Goal: Task Accomplishment & Management: Use online tool/utility

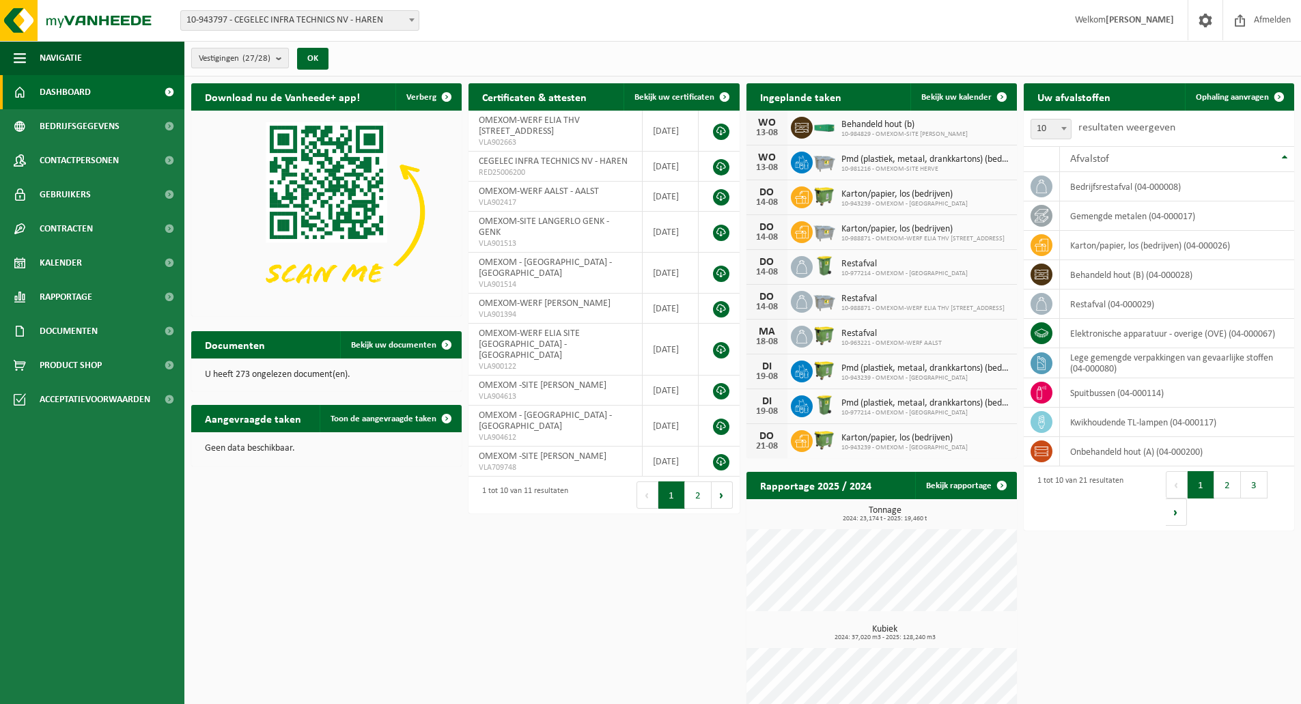
click at [274, 57] on button "Vestigingen (27/28)" at bounding box center [240, 58] width 98 height 20
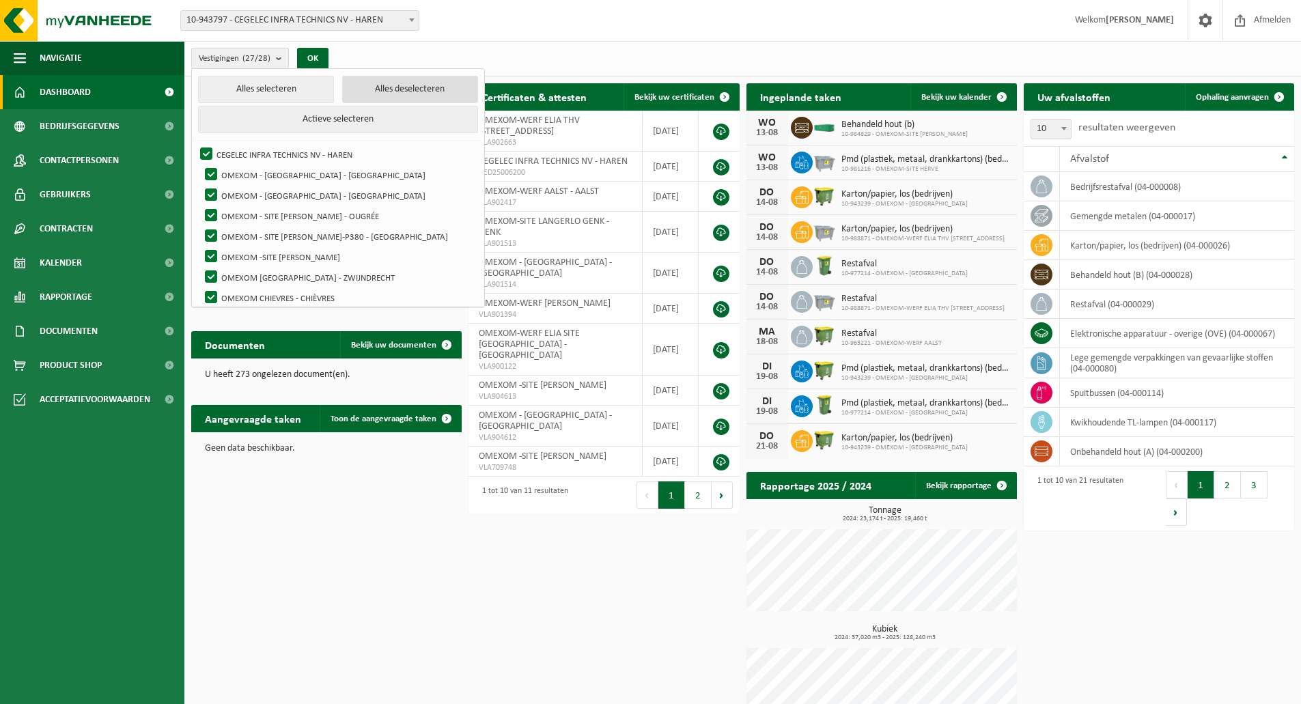
click at [345, 88] on button "Alles deselecteren" at bounding box center [410, 89] width 136 height 27
checkbox input "false"
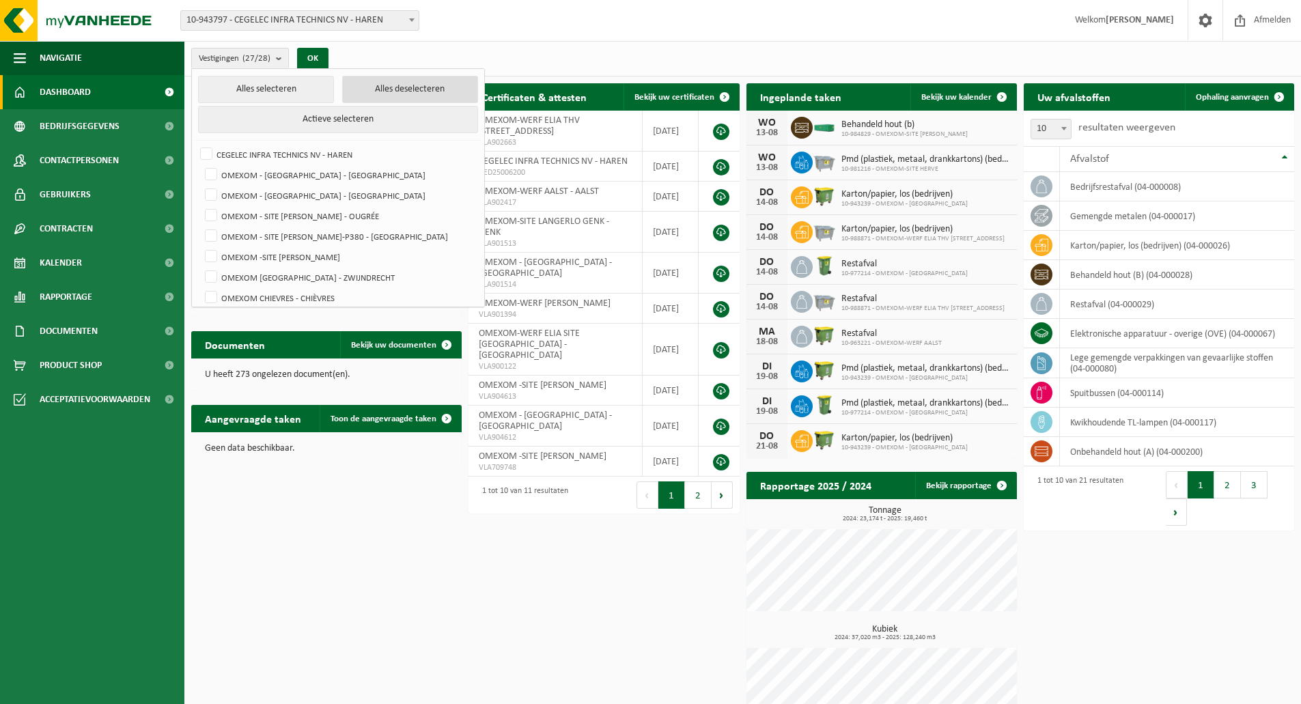
checkbox input "false"
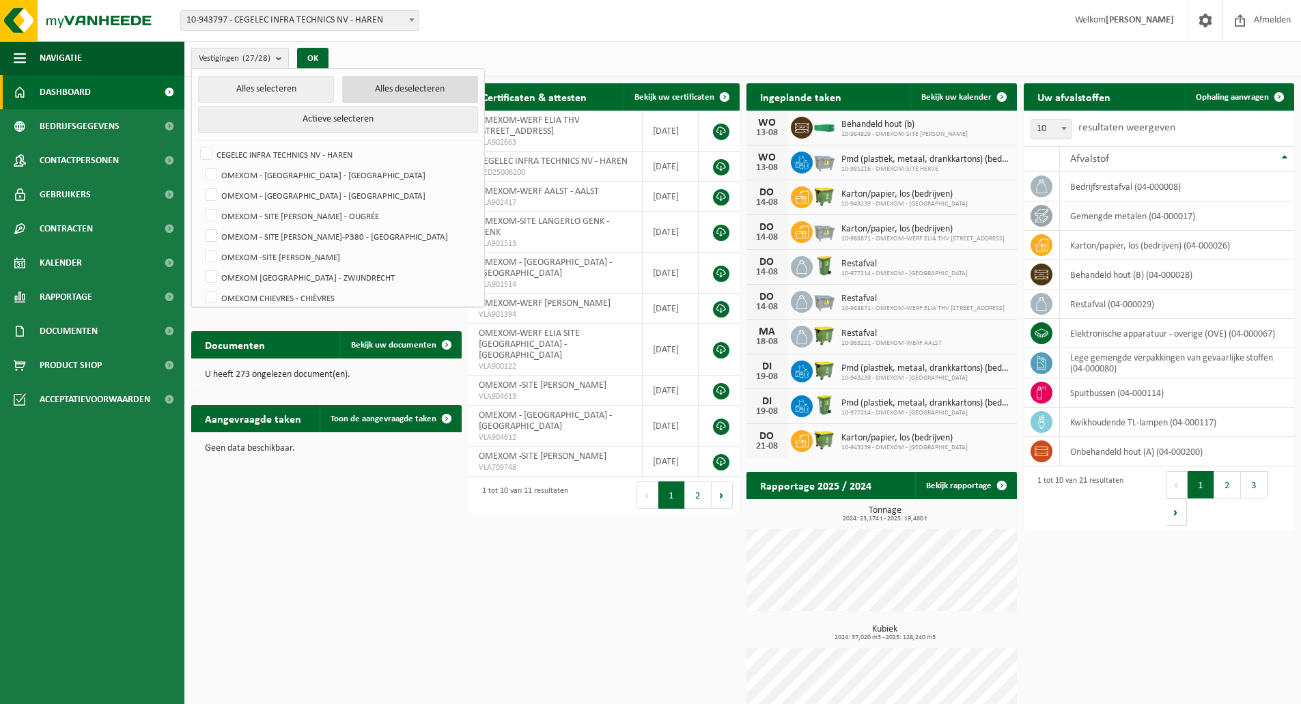
checkbox input "false"
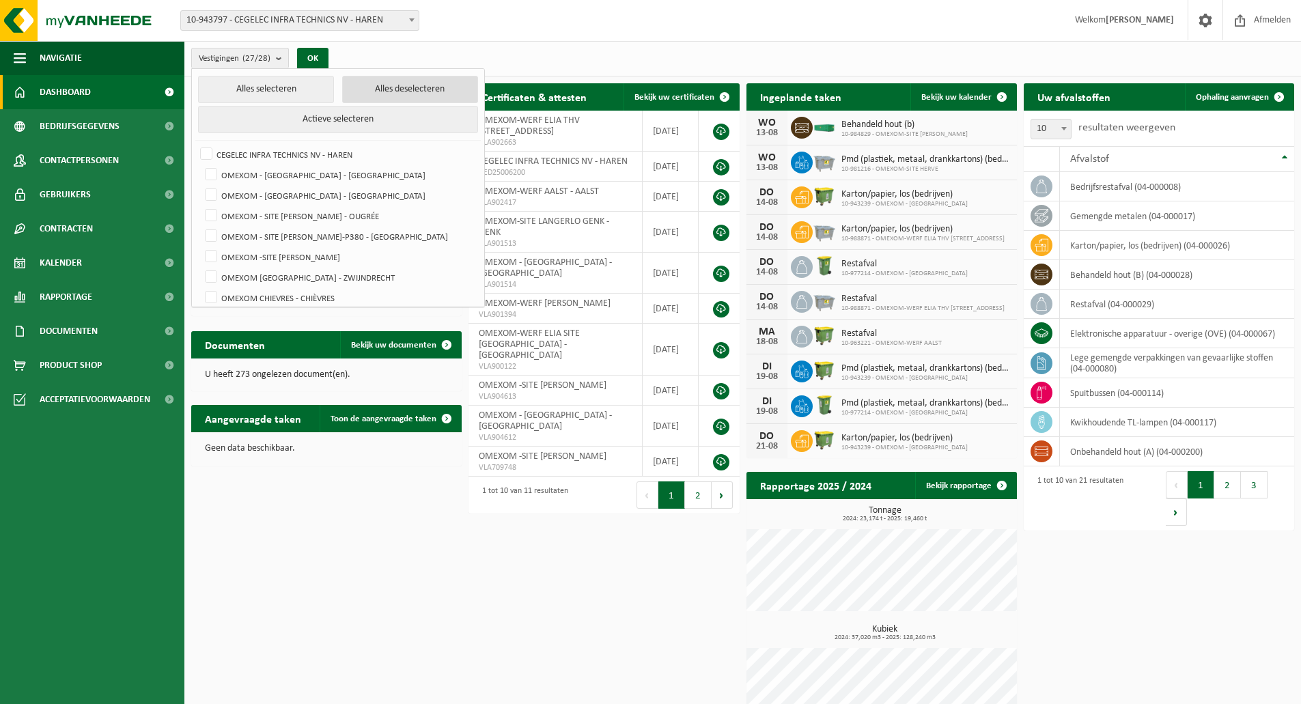
checkbox input "false"
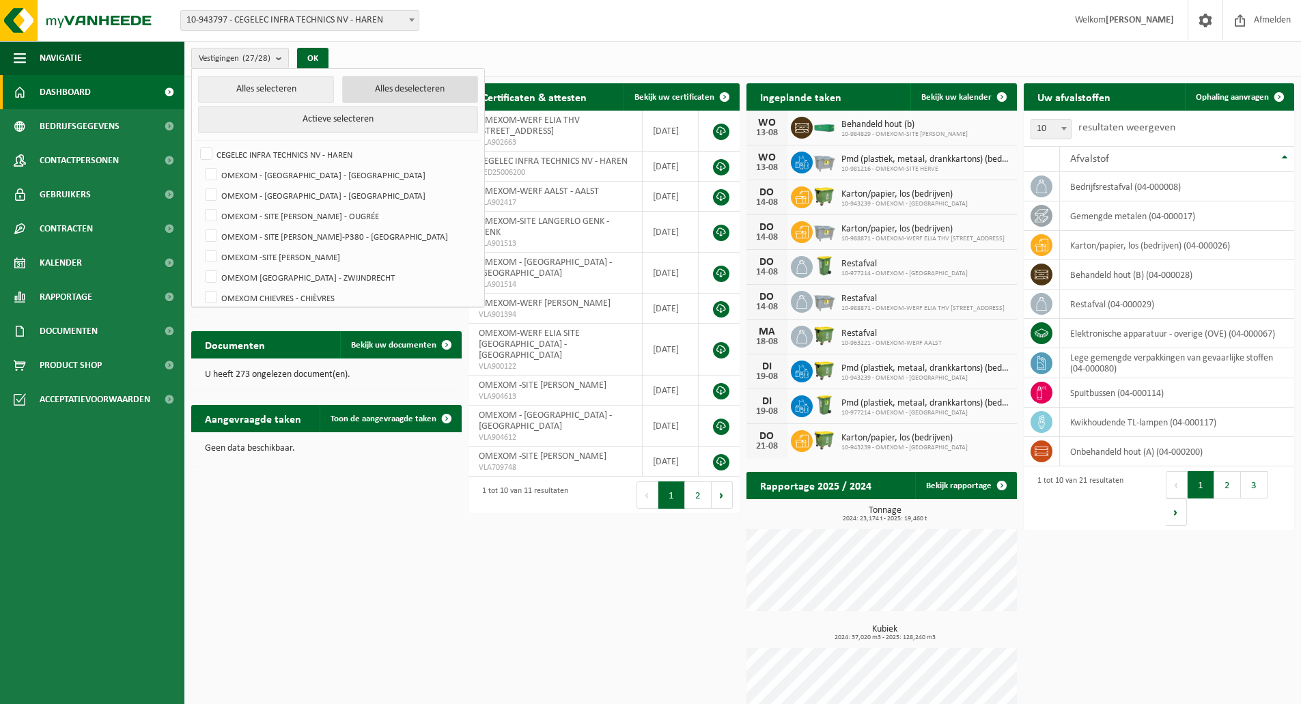
checkbox input "false"
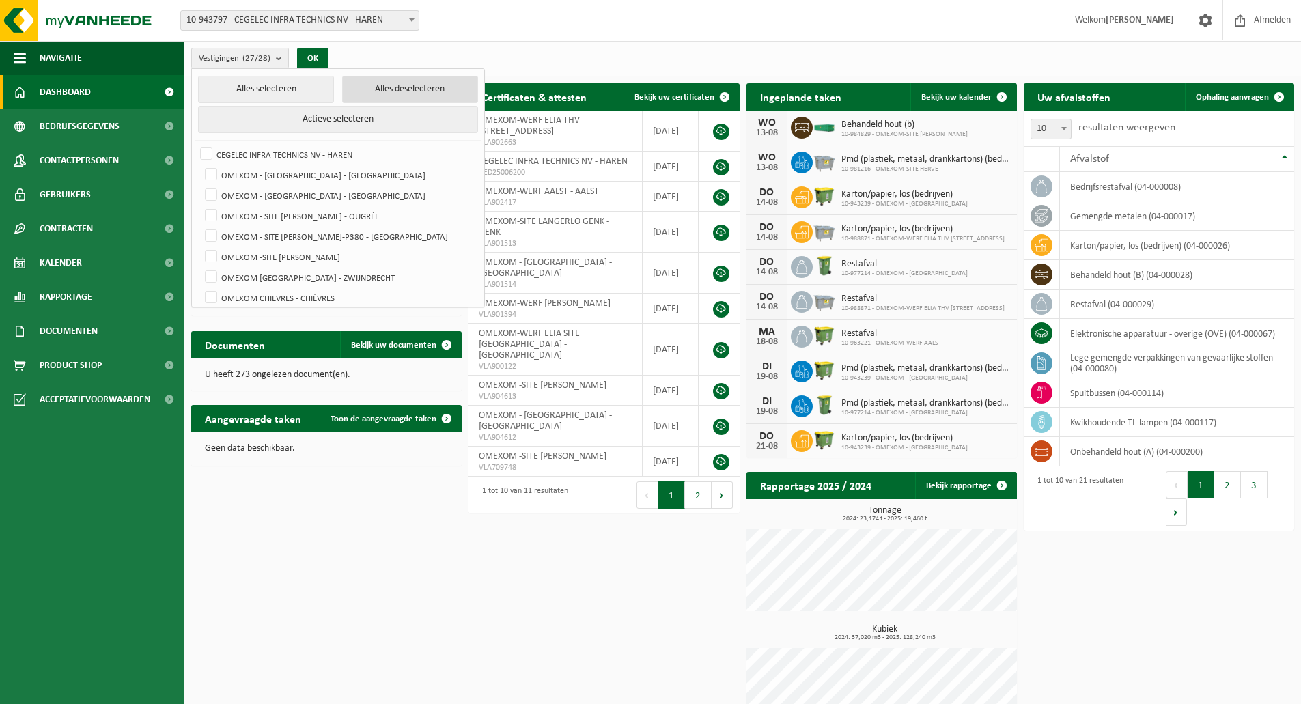
checkbox input "false"
click at [314, 186] on label "OMEXOM - [GEOGRAPHIC_DATA] - [GEOGRAPHIC_DATA]" at bounding box center [339, 195] width 275 height 20
click at [200, 185] on input "OMEXOM - [GEOGRAPHIC_DATA] - [GEOGRAPHIC_DATA]" at bounding box center [199, 184] width 1 height 1
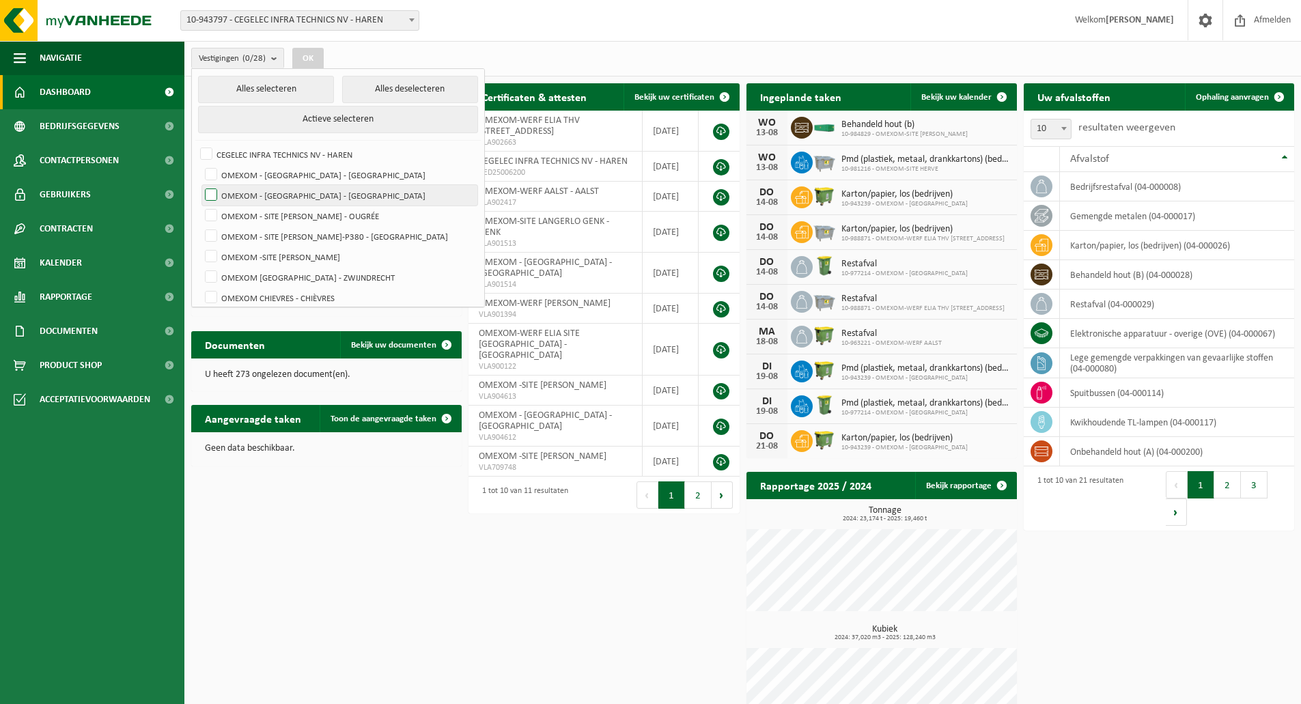
checkbox input "true"
click at [296, 96] on button "Alles selecteren" at bounding box center [266, 89] width 136 height 27
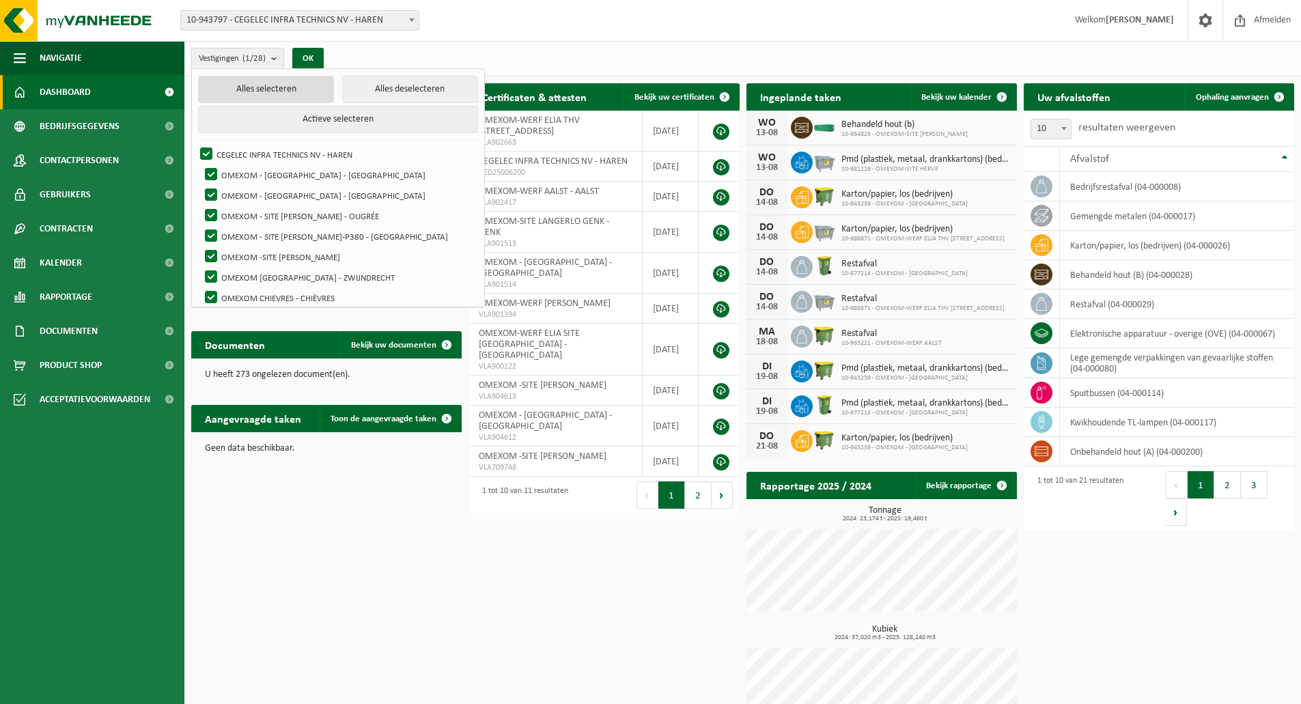
checkbox input "true"
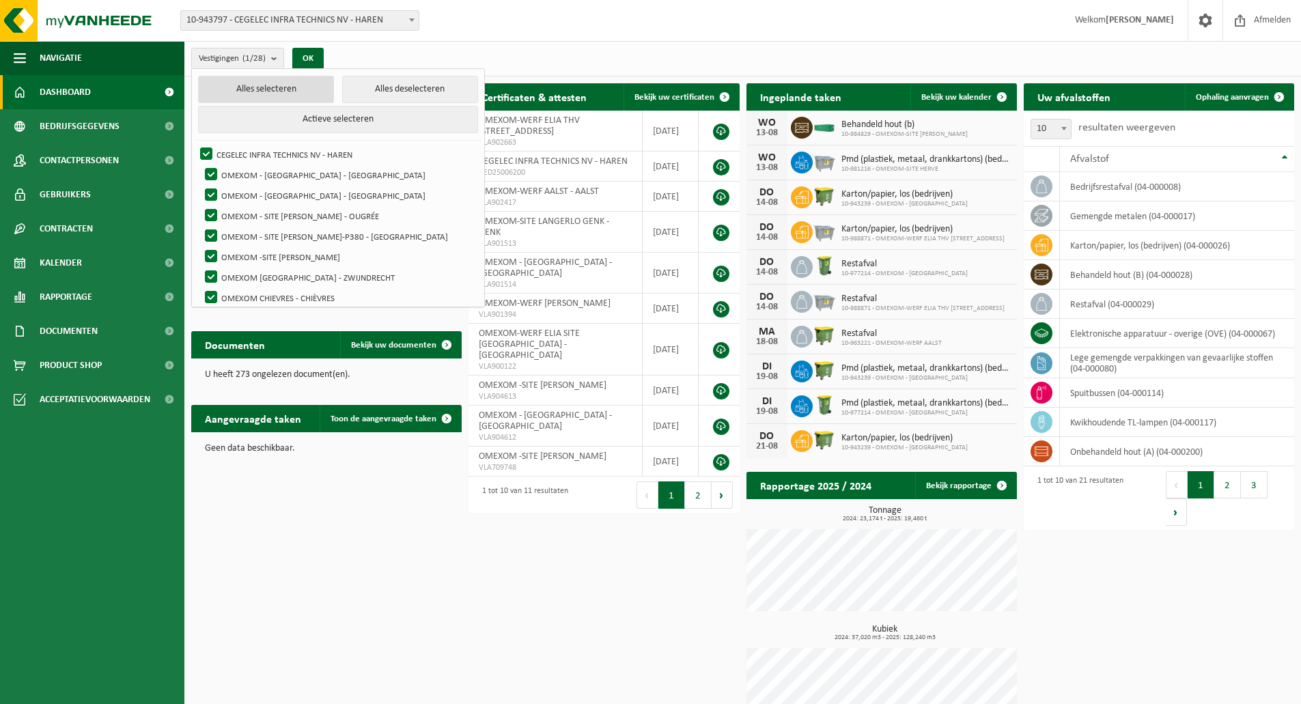
checkbox input "true"
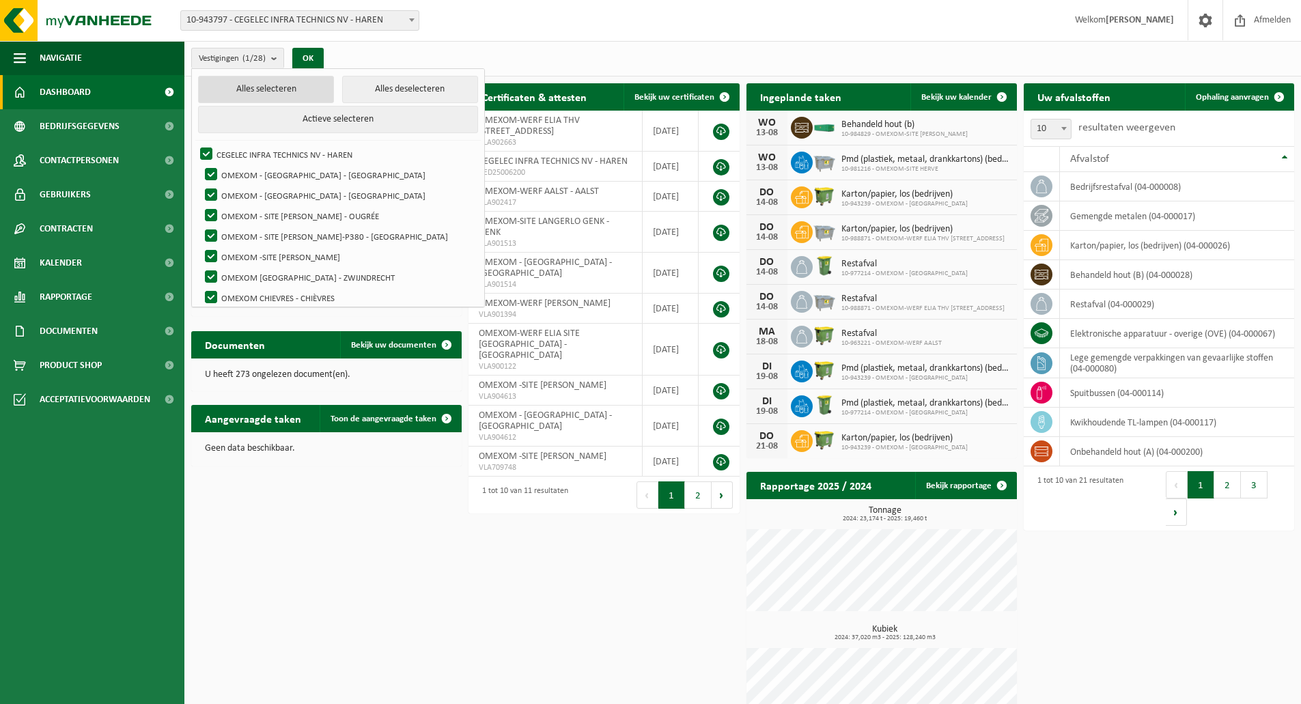
checkbox input "true"
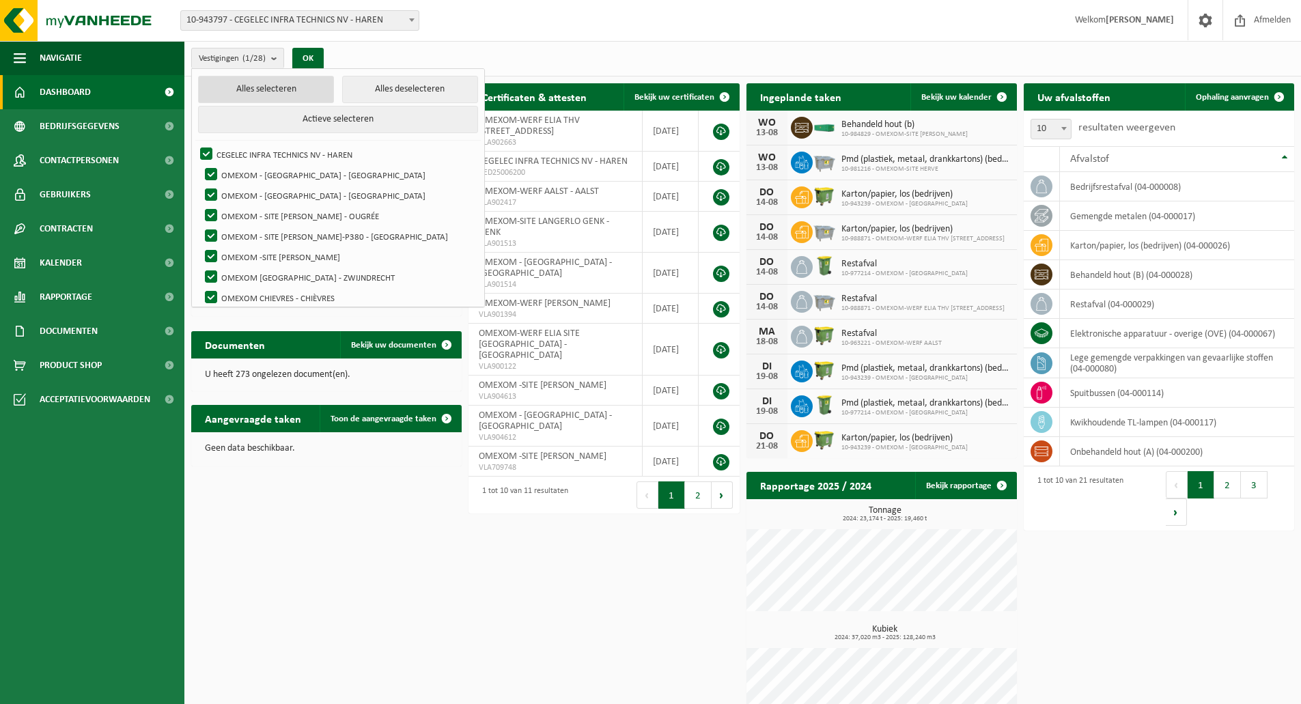
checkbox input "true"
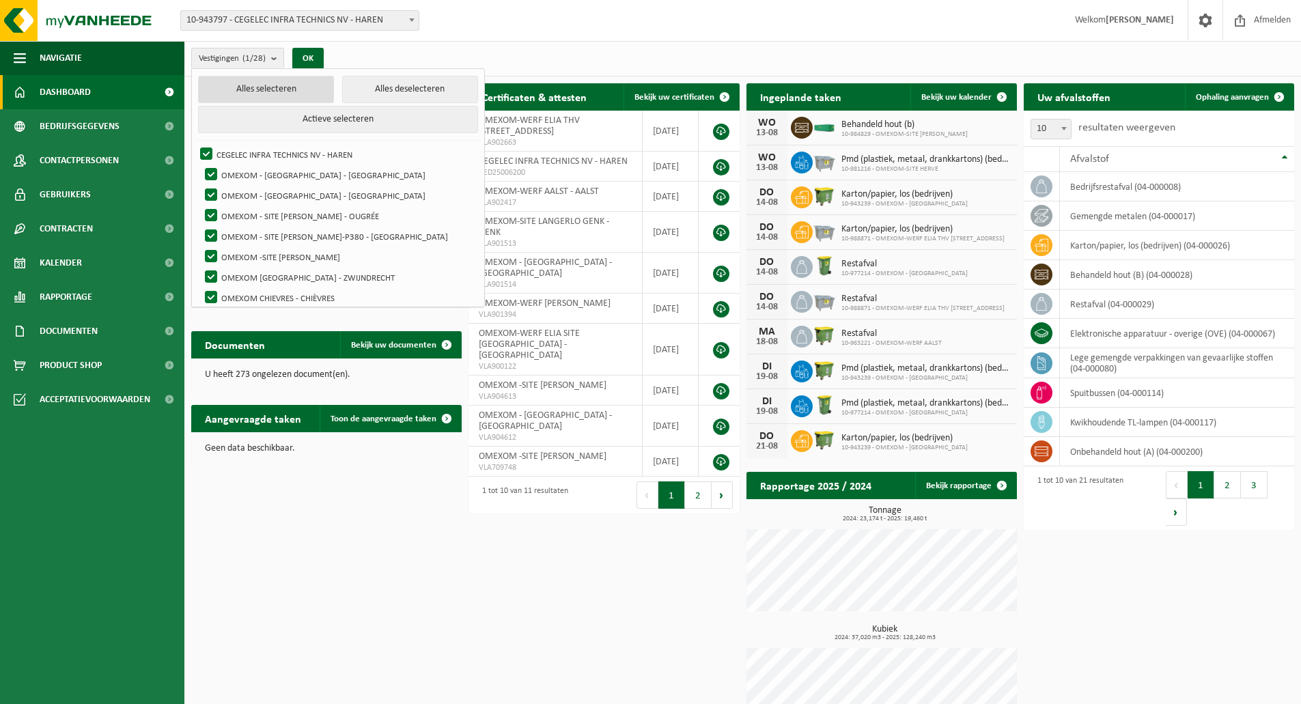
checkbox input "true"
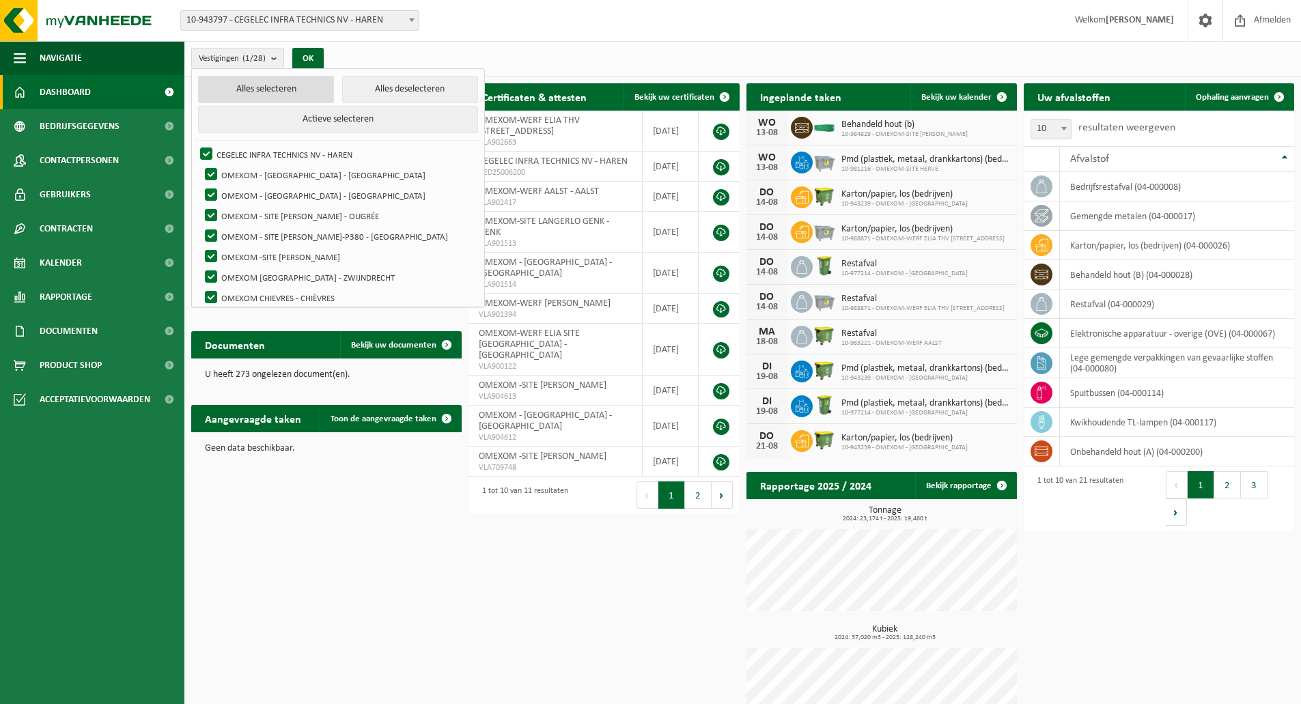
checkbox input "true"
click at [351, 86] on button "Alles deselecteren" at bounding box center [410, 89] width 136 height 27
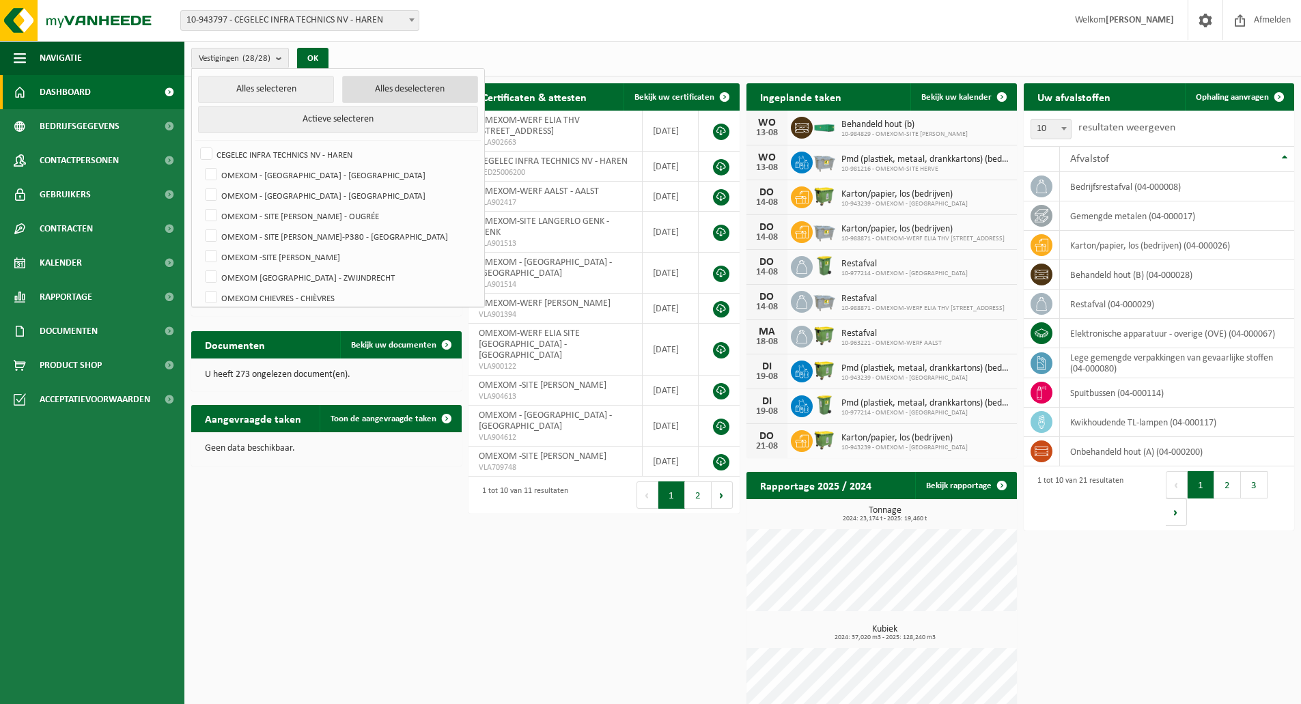
checkbox input "false"
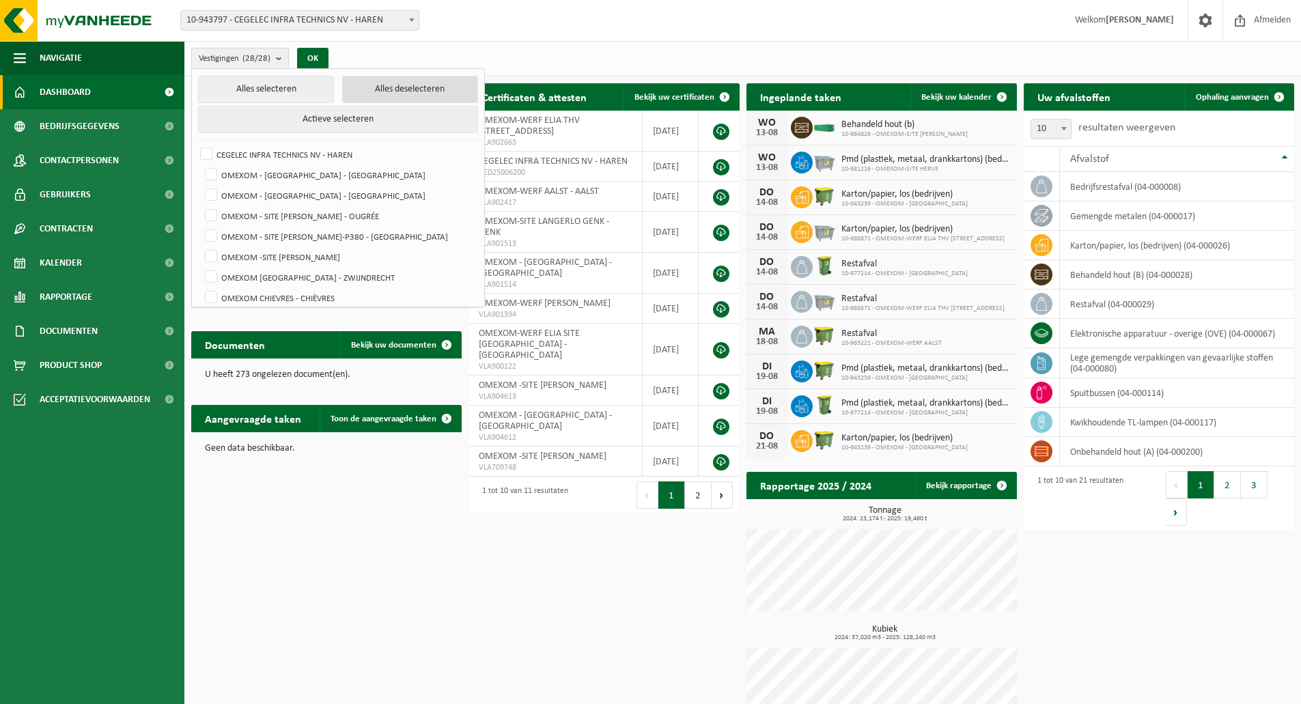
checkbox input "false"
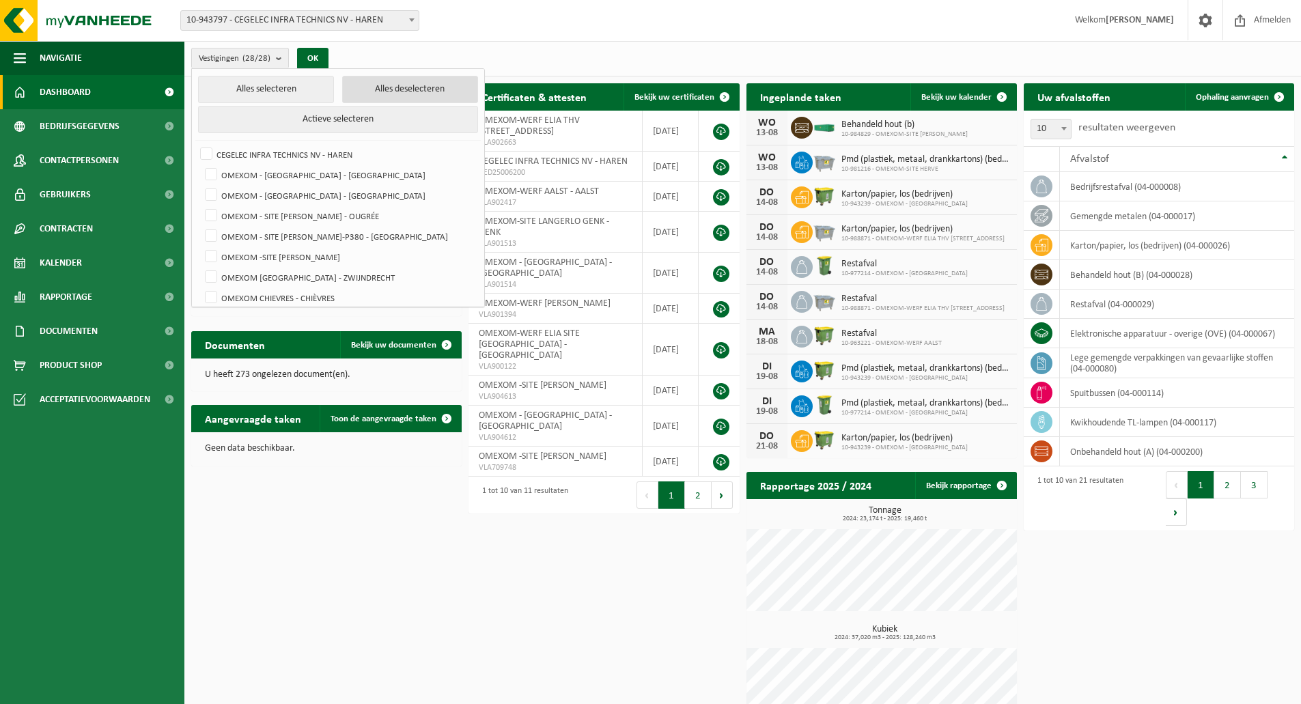
checkbox input "false"
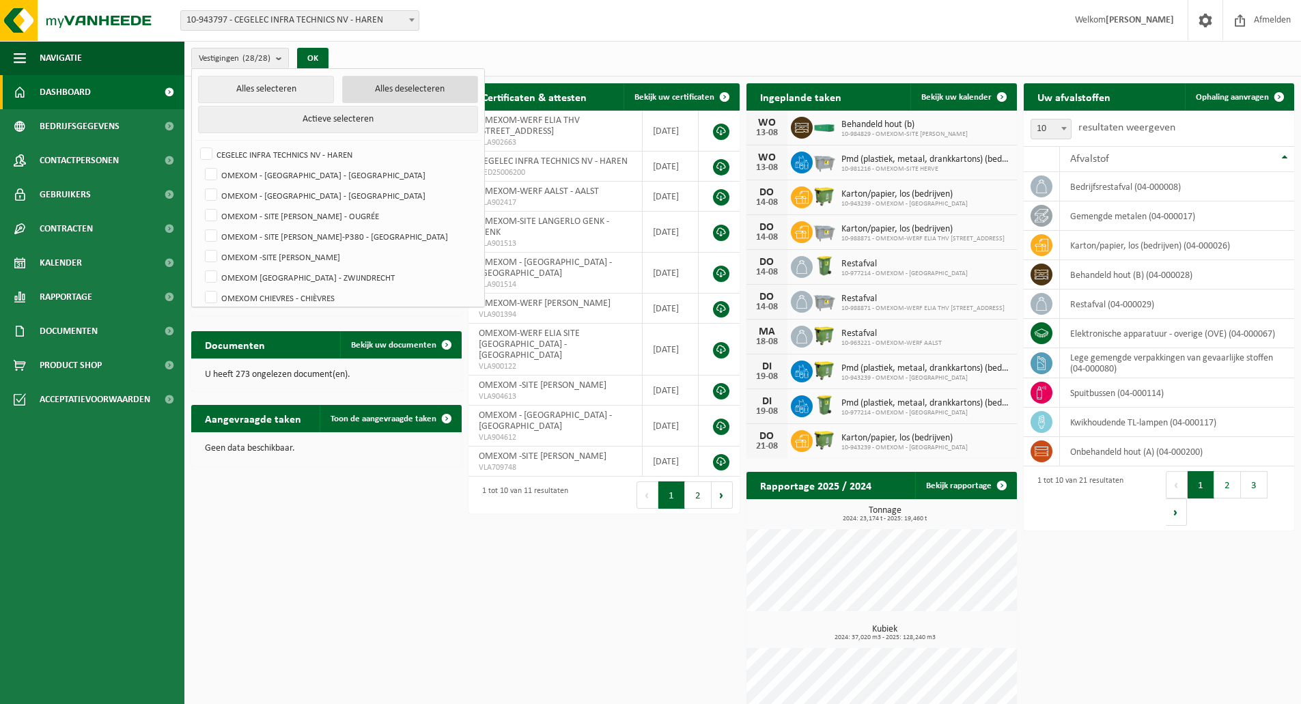
checkbox input "false"
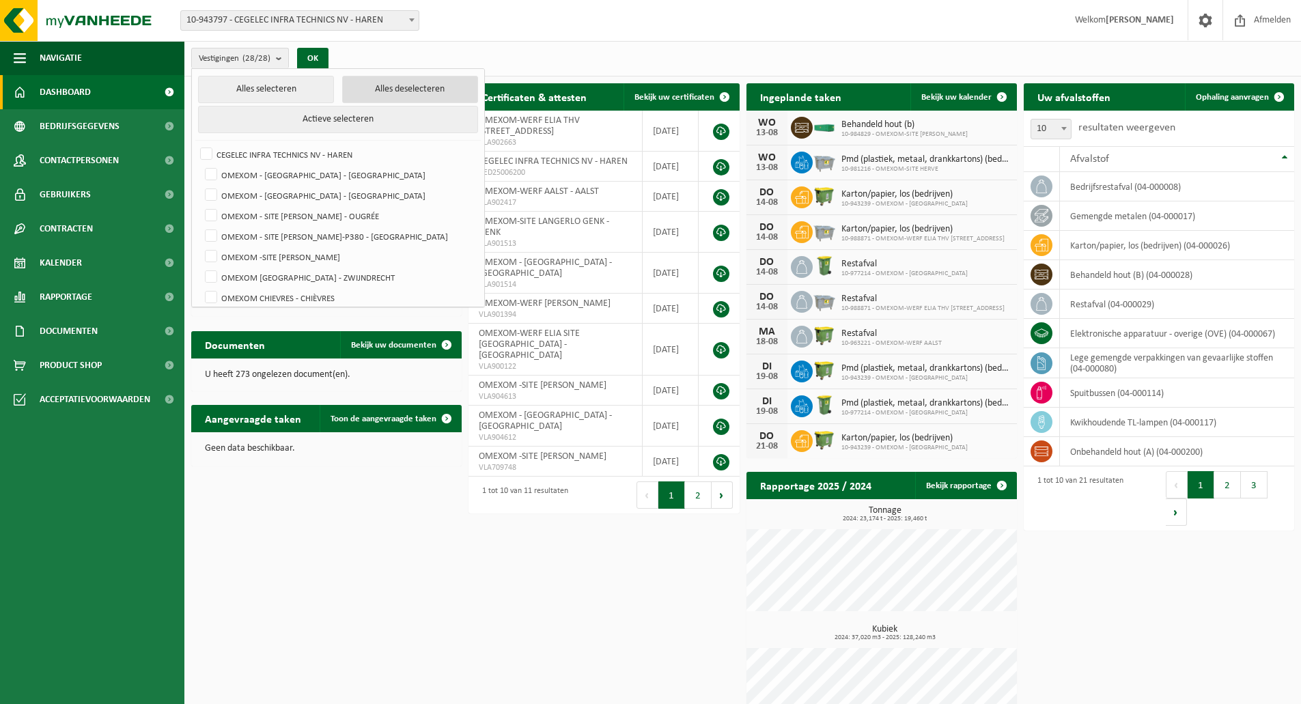
checkbox input "false"
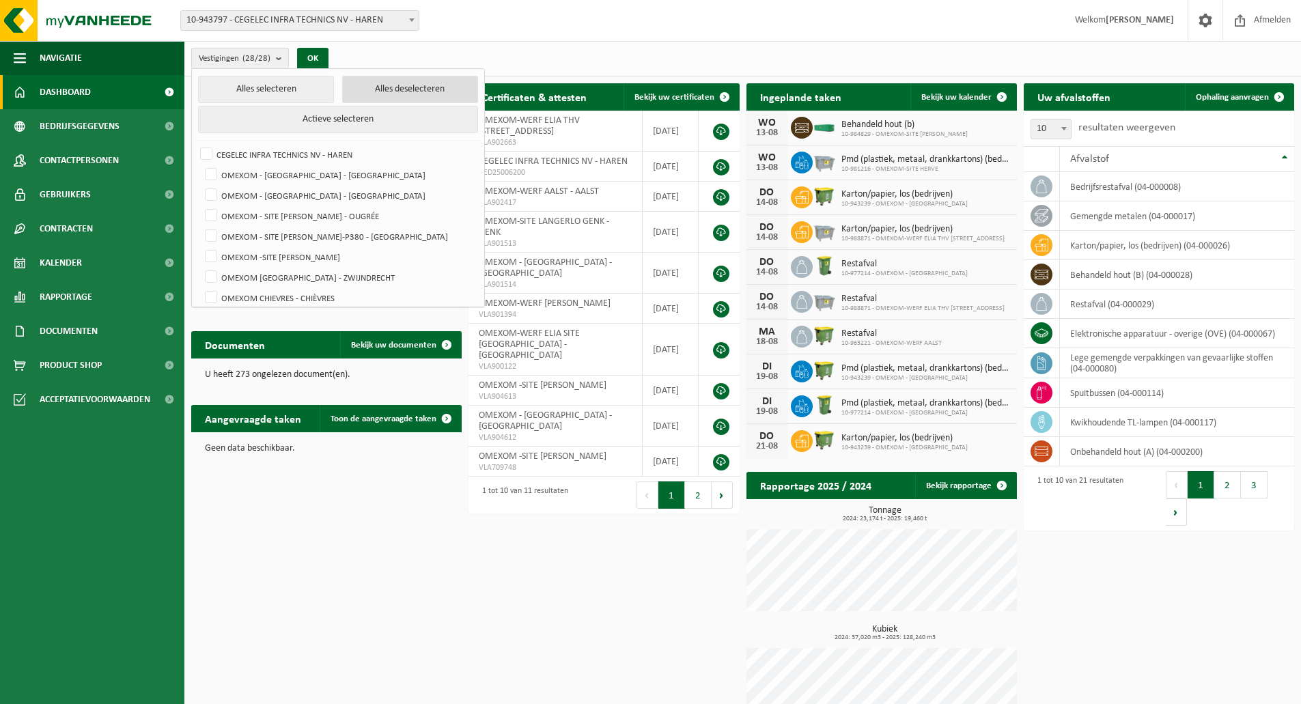
checkbox input "false"
click at [295, 173] on label "OMEXOM - [GEOGRAPHIC_DATA] - [GEOGRAPHIC_DATA]" at bounding box center [339, 175] width 275 height 20
click at [200, 165] on input "OMEXOM - [GEOGRAPHIC_DATA] - [GEOGRAPHIC_DATA]" at bounding box center [199, 164] width 1 height 1
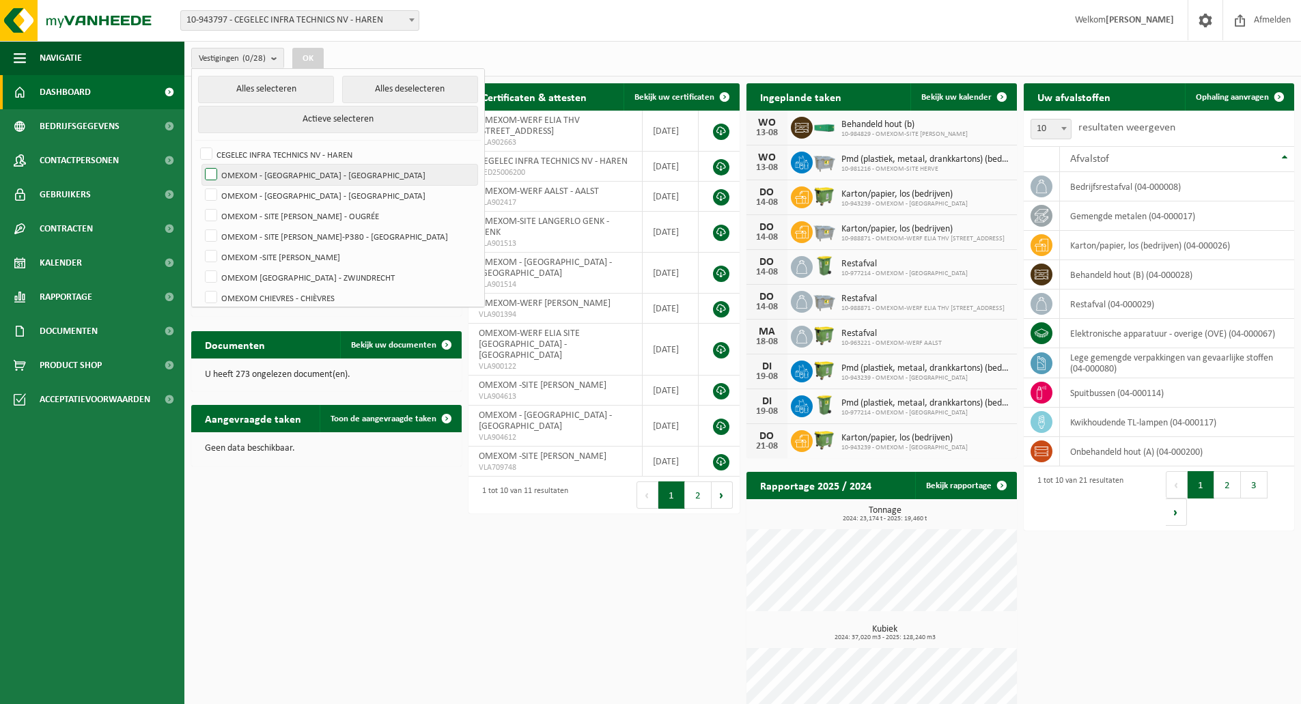
checkbox input "true"
click at [302, 61] on button "OK" at bounding box center [307, 59] width 31 height 22
